Goal: Find specific page/section: Find specific page/section

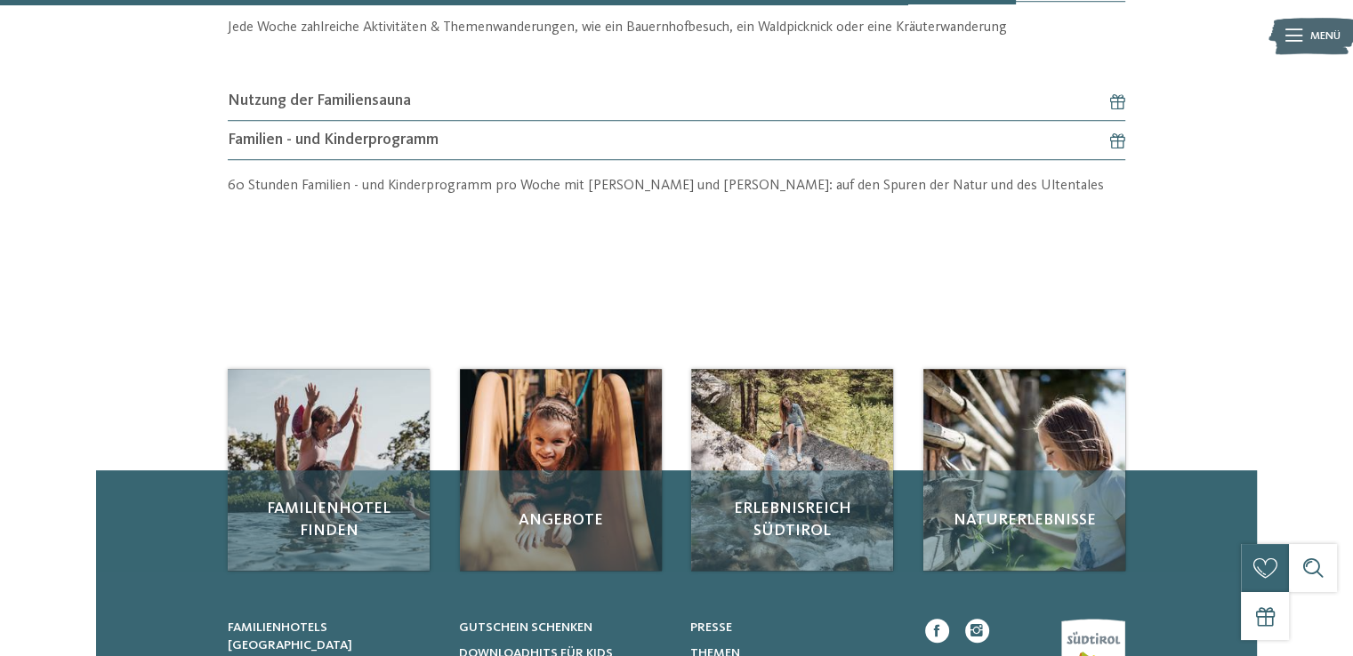
scroll to position [1423, 0]
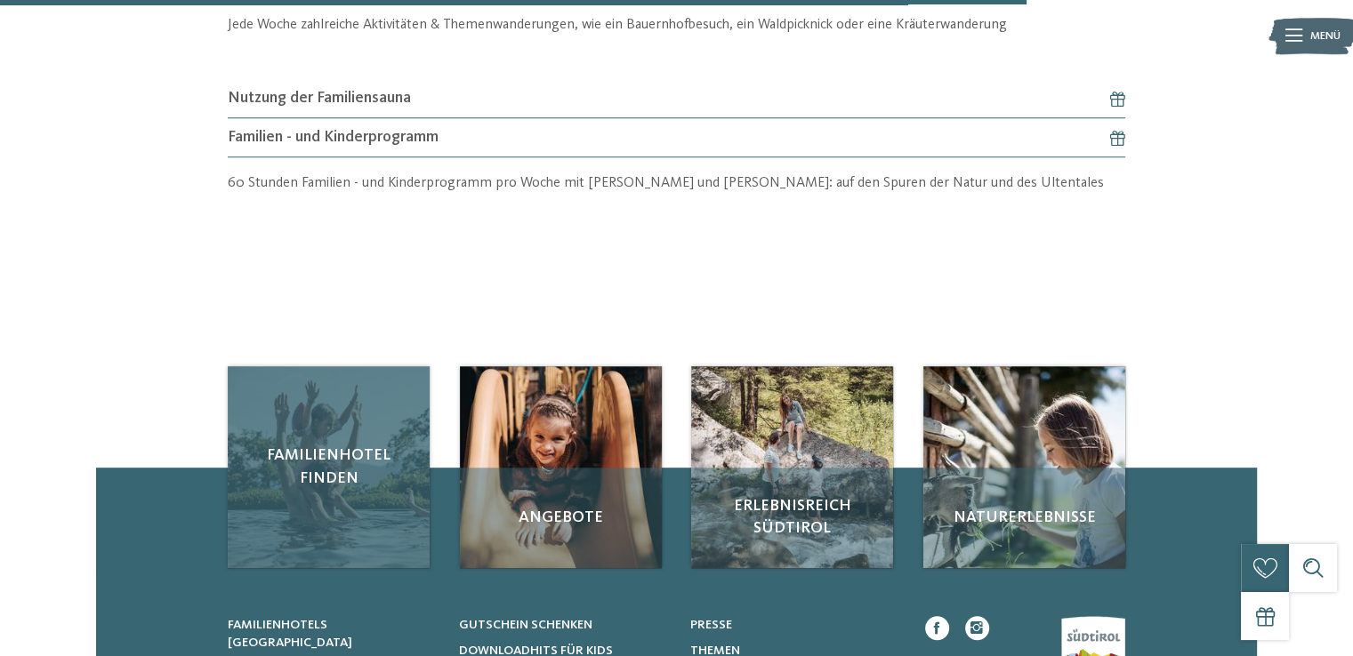
click at [281, 506] on div "Familienhotel finden" at bounding box center [329, 467] width 202 height 202
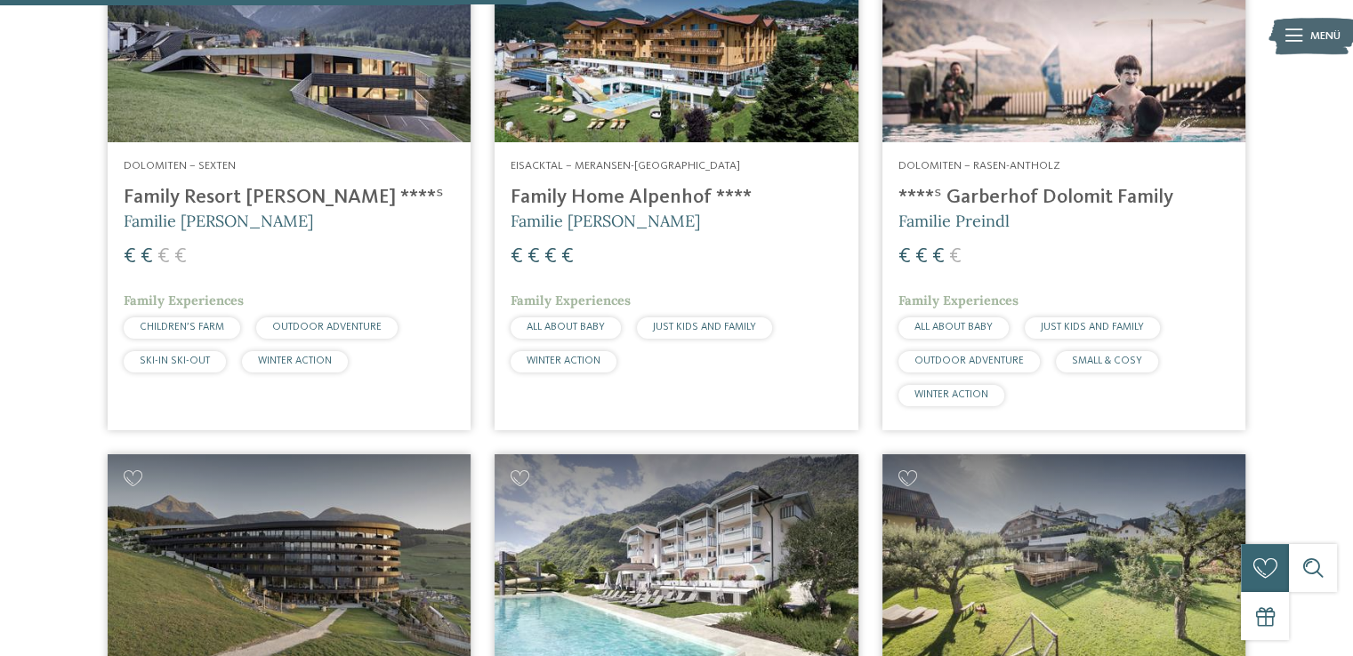
scroll to position [2135, 0]
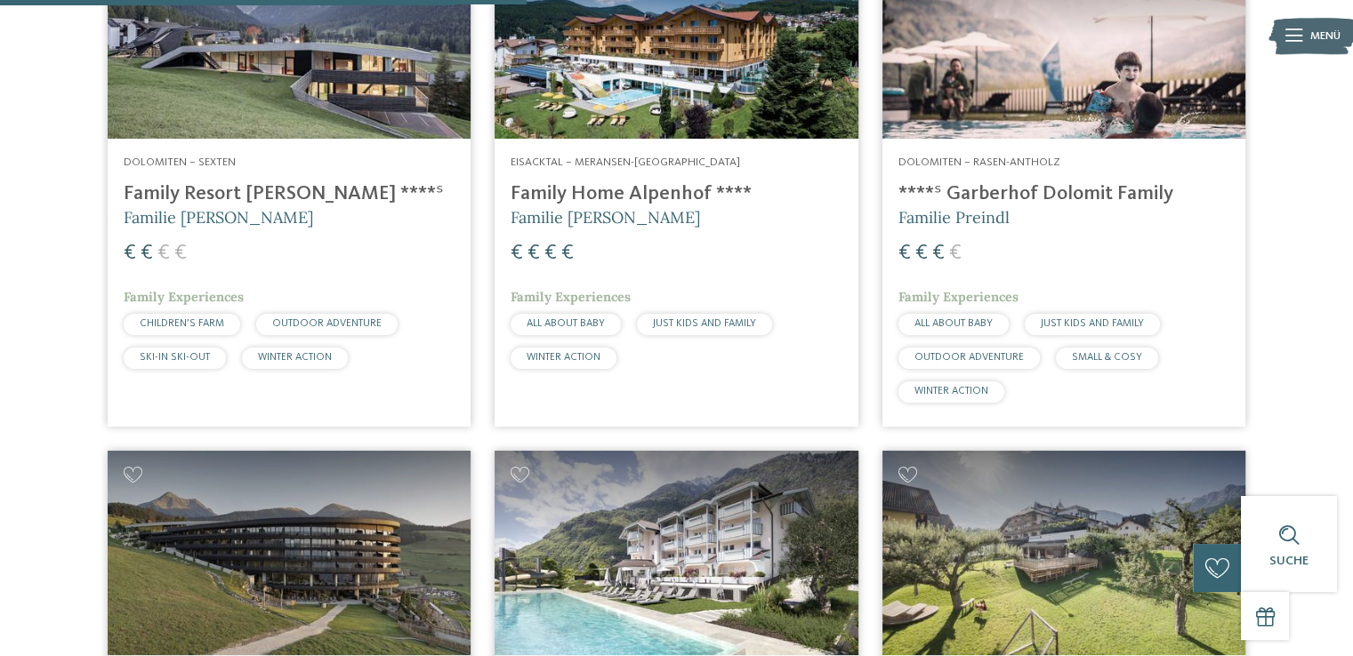
click at [932, 396] on span "WINTER ACTION" at bounding box center [951, 391] width 74 height 11
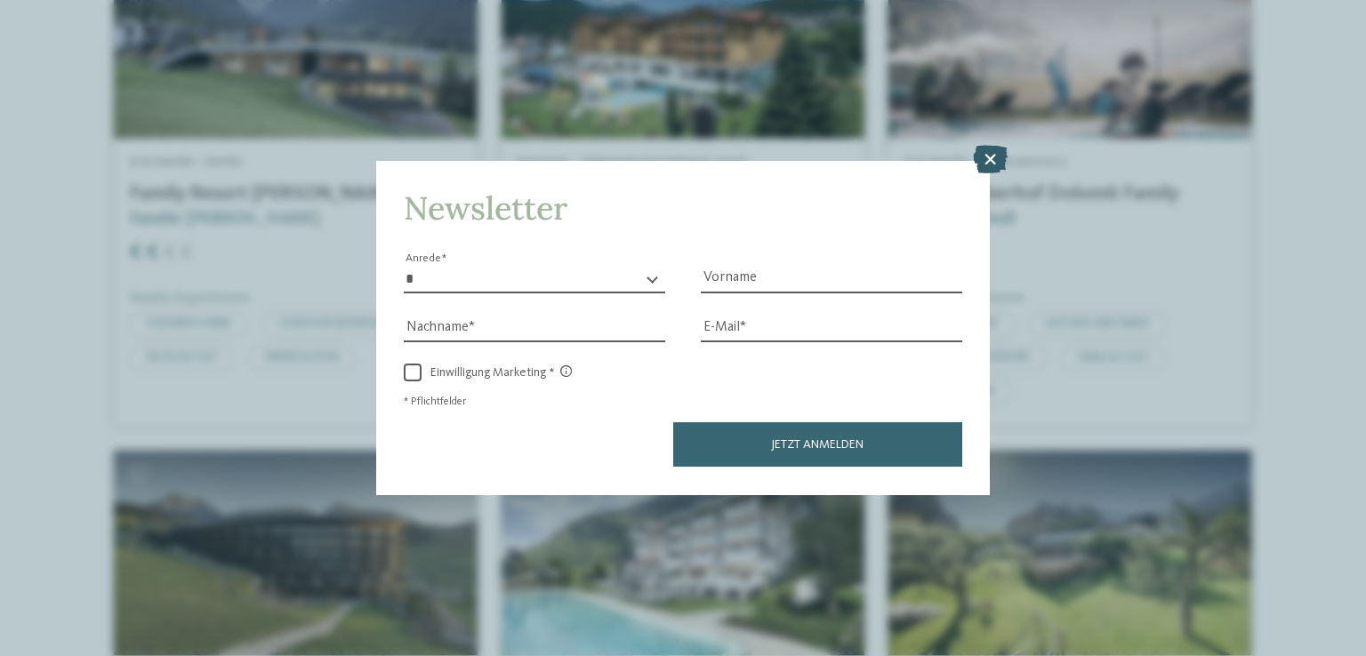
click at [981, 157] on icon at bounding box center [990, 160] width 35 height 28
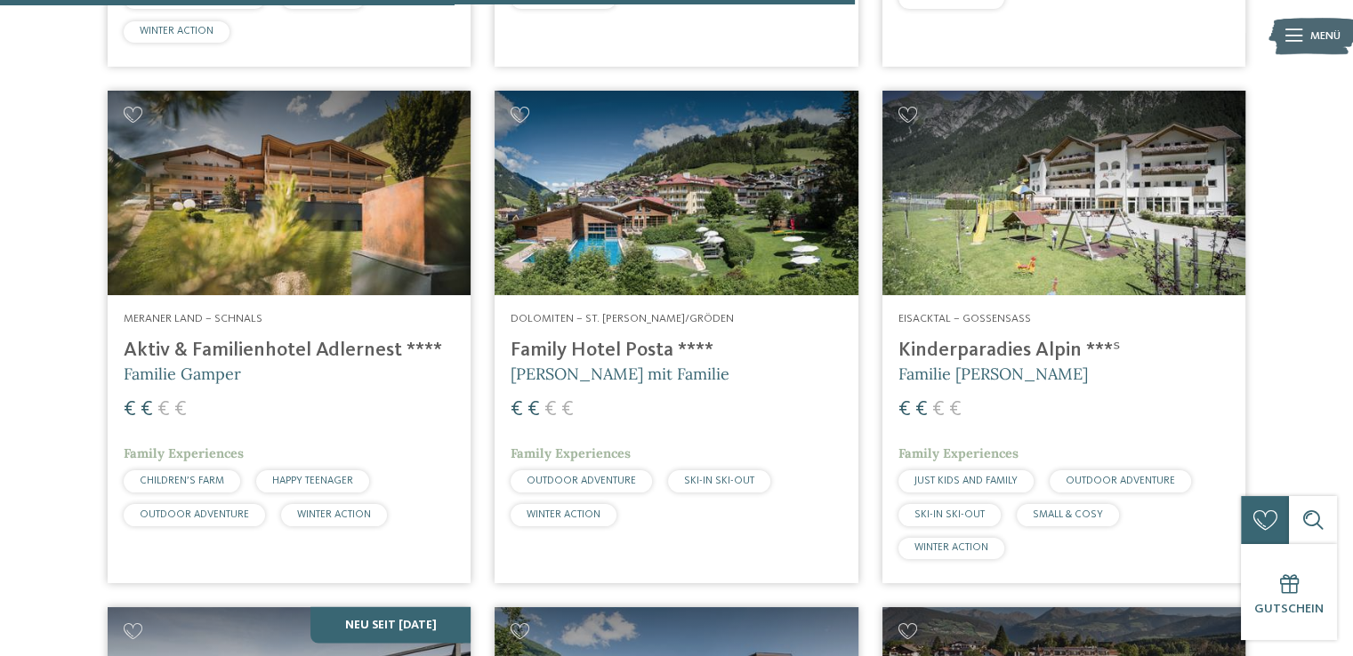
scroll to position [3558, 0]
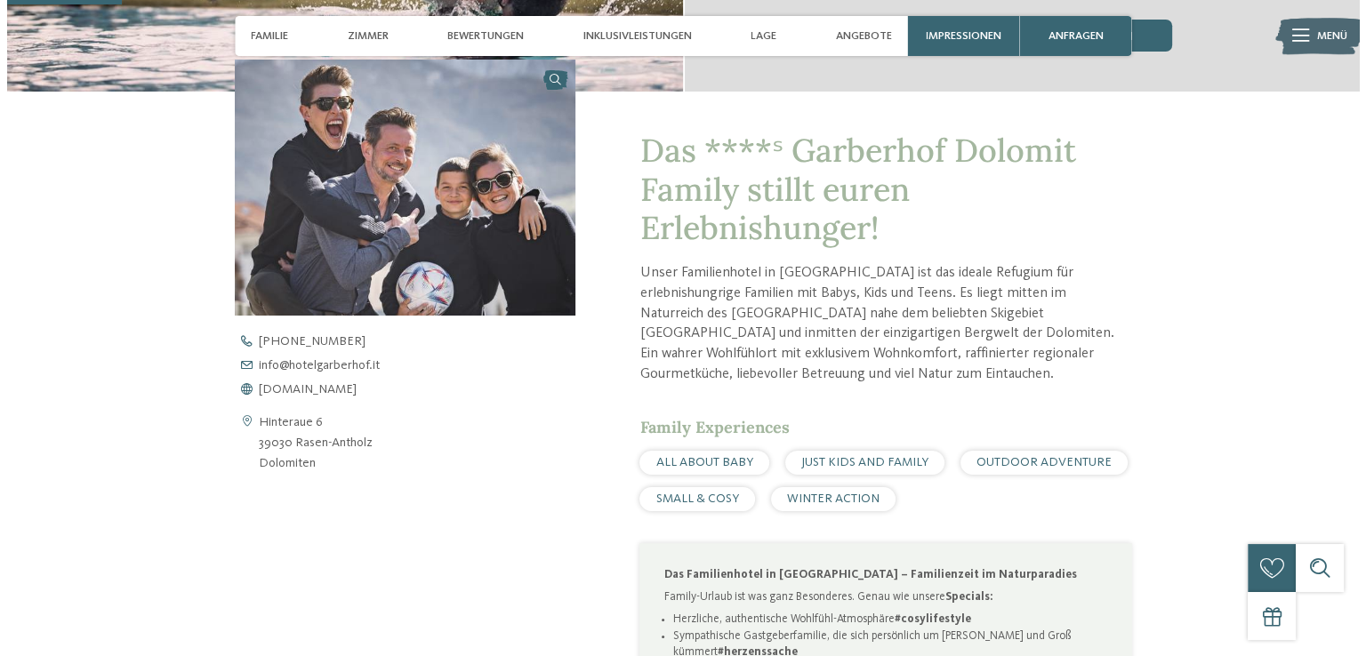
scroll to position [623, 0]
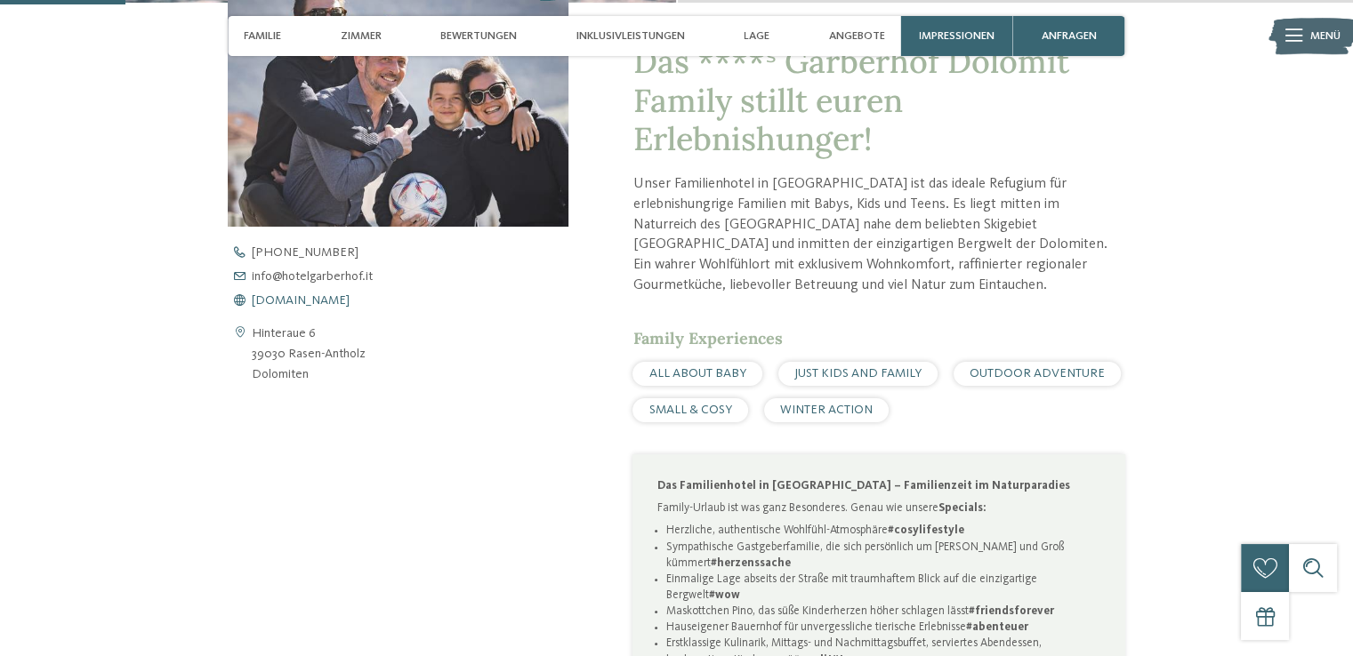
click at [323, 301] on span "www.hotelgarberhof.it" at bounding box center [301, 300] width 98 height 12
